Goal: Contribute content: Add original content to the website for others to see

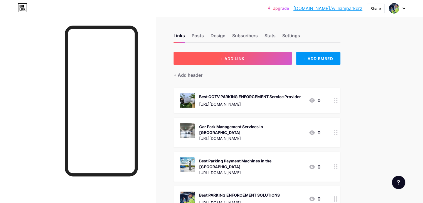
click at [261, 61] on button "+ ADD LINK" at bounding box center [233, 58] width 118 height 13
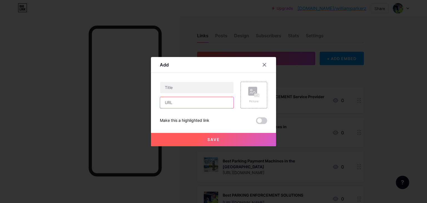
click at [196, 102] on input "text" at bounding box center [196, 102] width 73 height 11
paste input "[URL][DOMAIN_NAME]"
type input "[URL][DOMAIN_NAME]"
click at [196, 85] on input "text" at bounding box center [196, 87] width 73 height 11
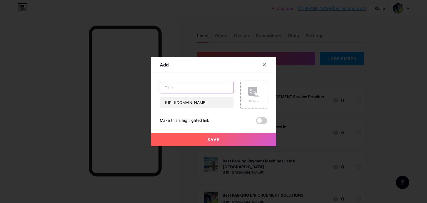
scroll to position [0, 0]
paste input "Best ANPR Parking System in the [GEOGRAPHIC_DATA]"
type input "Best ANPR Parking System in the [GEOGRAPHIC_DATA]"
click at [261, 125] on div "Save" at bounding box center [213, 135] width 125 height 22
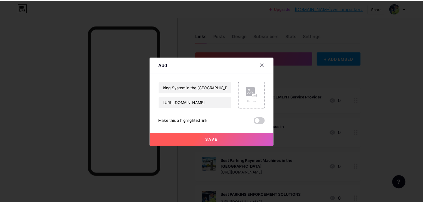
scroll to position [0, 0]
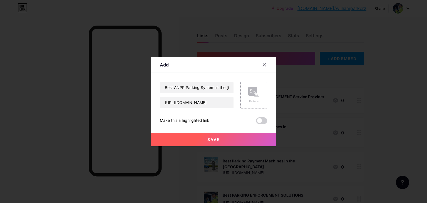
click at [261, 121] on span at bounding box center [261, 120] width 11 height 7
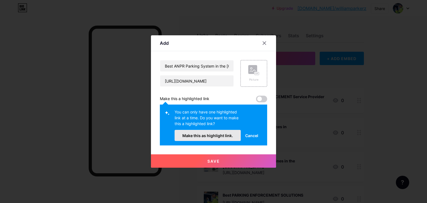
click at [202, 136] on span "Make this as highlight link." at bounding box center [207, 135] width 51 height 5
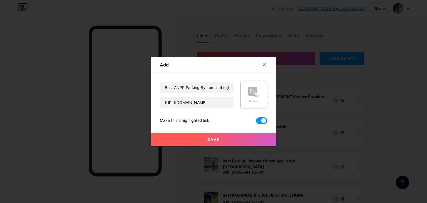
click at [255, 91] on rect at bounding box center [252, 91] width 9 height 9
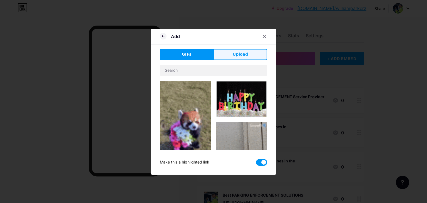
click at [237, 56] on span "Upload" at bounding box center [240, 54] width 15 height 6
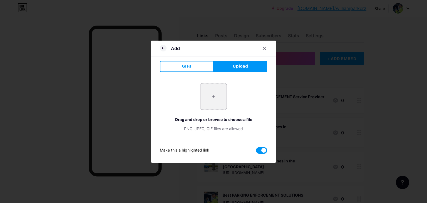
click at [217, 96] on input "file" at bounding box center [214, 96] width 26 height 26
type input "C:\fakepath\ANPR Cameras (1).png"
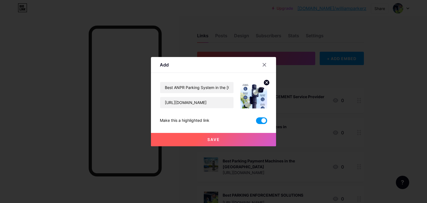
click at [215, 142] on span "Save" at bounding box center [213, 139] width 13 height 5
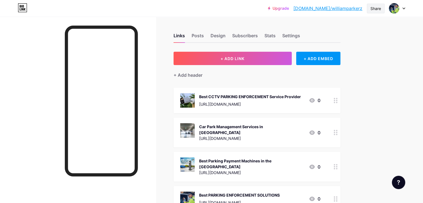
click at [374, 8] on div "Share" at bounding box center [375, 9] width 11 height 6
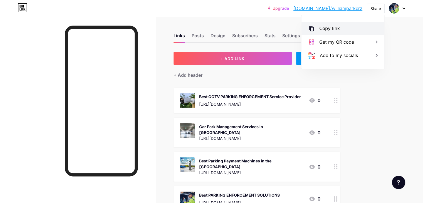
click at [359, 24] on div "Copy link" at bounding box center [342, 28] width 83 height 13
